Goal: Find specific page/section: Find specific page/section

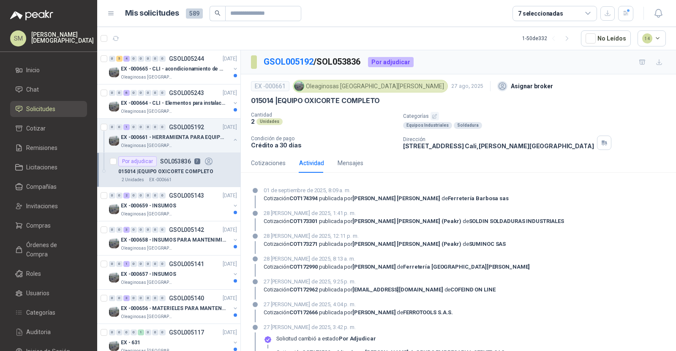
scroll to position [58, 0]
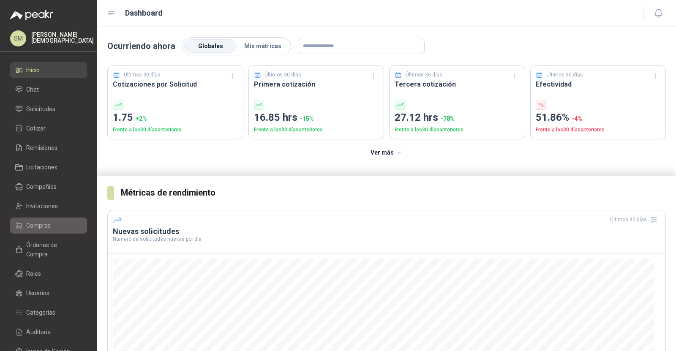
click at [43, 222] on span "Compras" at bounding box center [38, 225] width 24 height 9
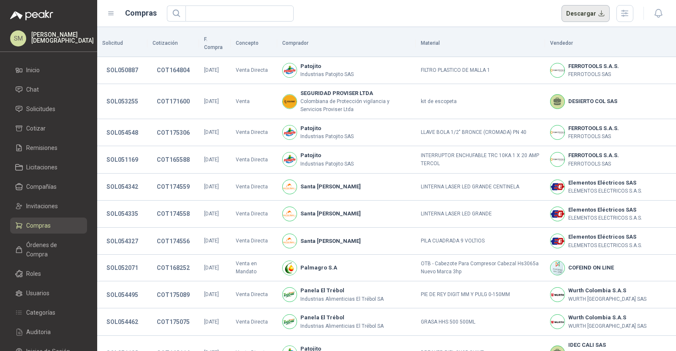
click at [579, 11] on button "Descargar" at bounding box center [585, 13] width 49 height 17
click at [45, 105] on span "Solicitudes" at bounding box center [40, 108] width 29 height 9
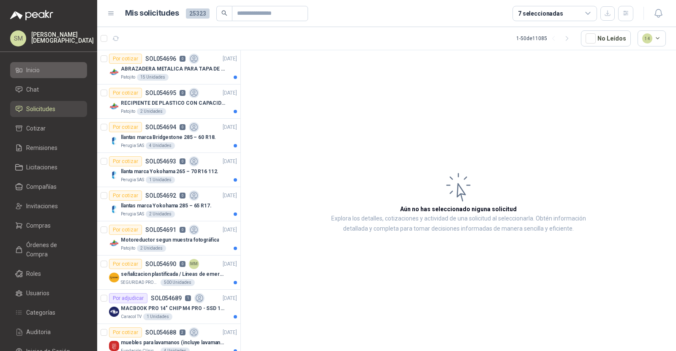
click at [43, 65] on li "Inicio" at bounding box center [48, 69] width 67 height 9
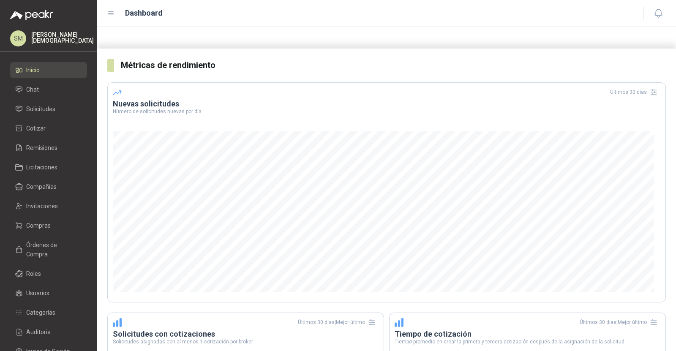
scroll to position [127, 0]
